Goal: Task Accomplishment & Management: Manage account settings

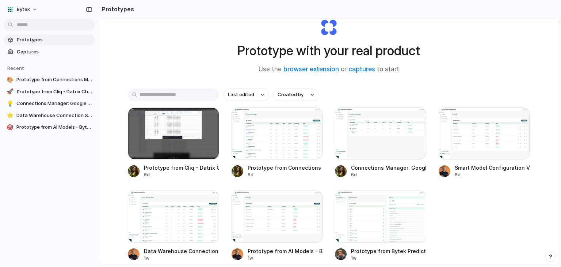
scroll to position [37, 0]
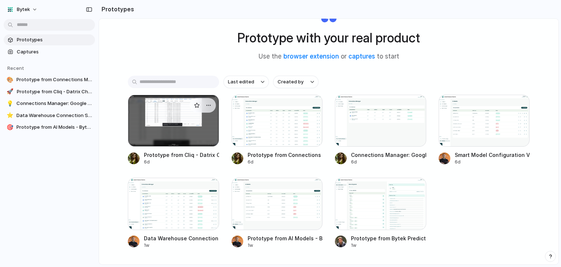
click at [192, 127] on div at bounding box center [173, 121] width 91 height 52
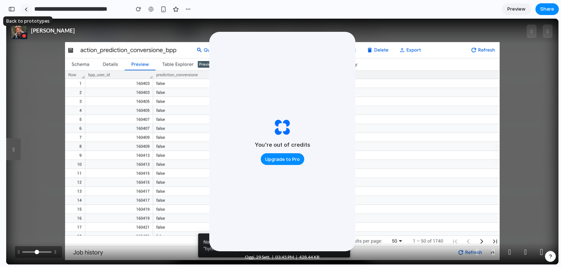
click at [27, 8] on div at bounding box center [25, 9] width 3 height 4
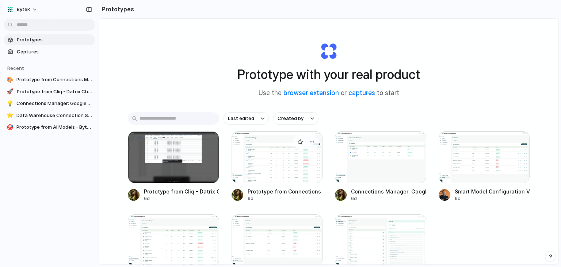
click at [283, 157] on div at bounding box center [277, 157] width 91 height 52
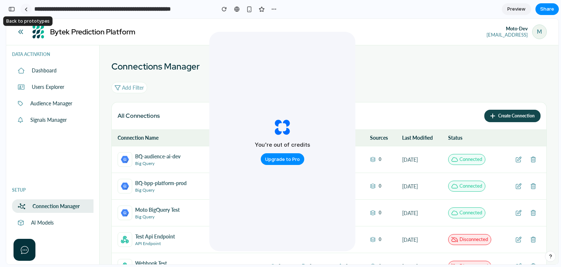
click at [25, 10] on div at bounding box center [25, 9] width 3 height 4
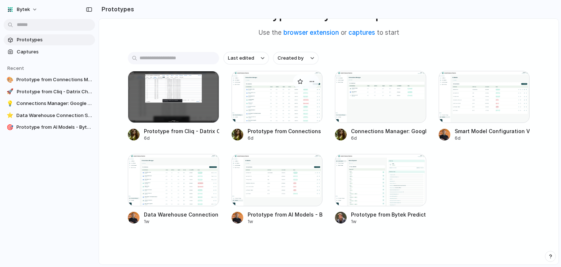
scroll to position [65, 0]
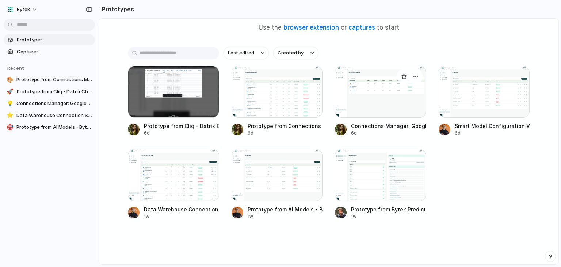
click at [375, 72] on div at bounding box center [380, 92] width 91 height 52
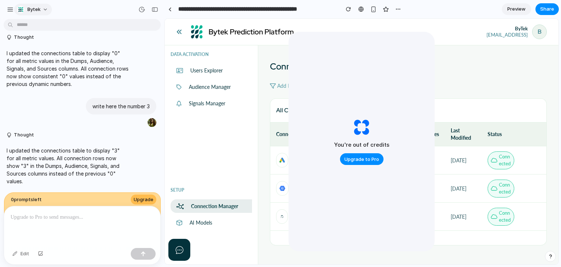
click at [42, 12] on button "Bytek" at bounding box center [33, 10] width 38 height 12
click at [42, 58] on span "Sign out" at bounding box center [36, 60] width 19 height 7
